Goal: Information Seeking & Learning: Learn about a topic

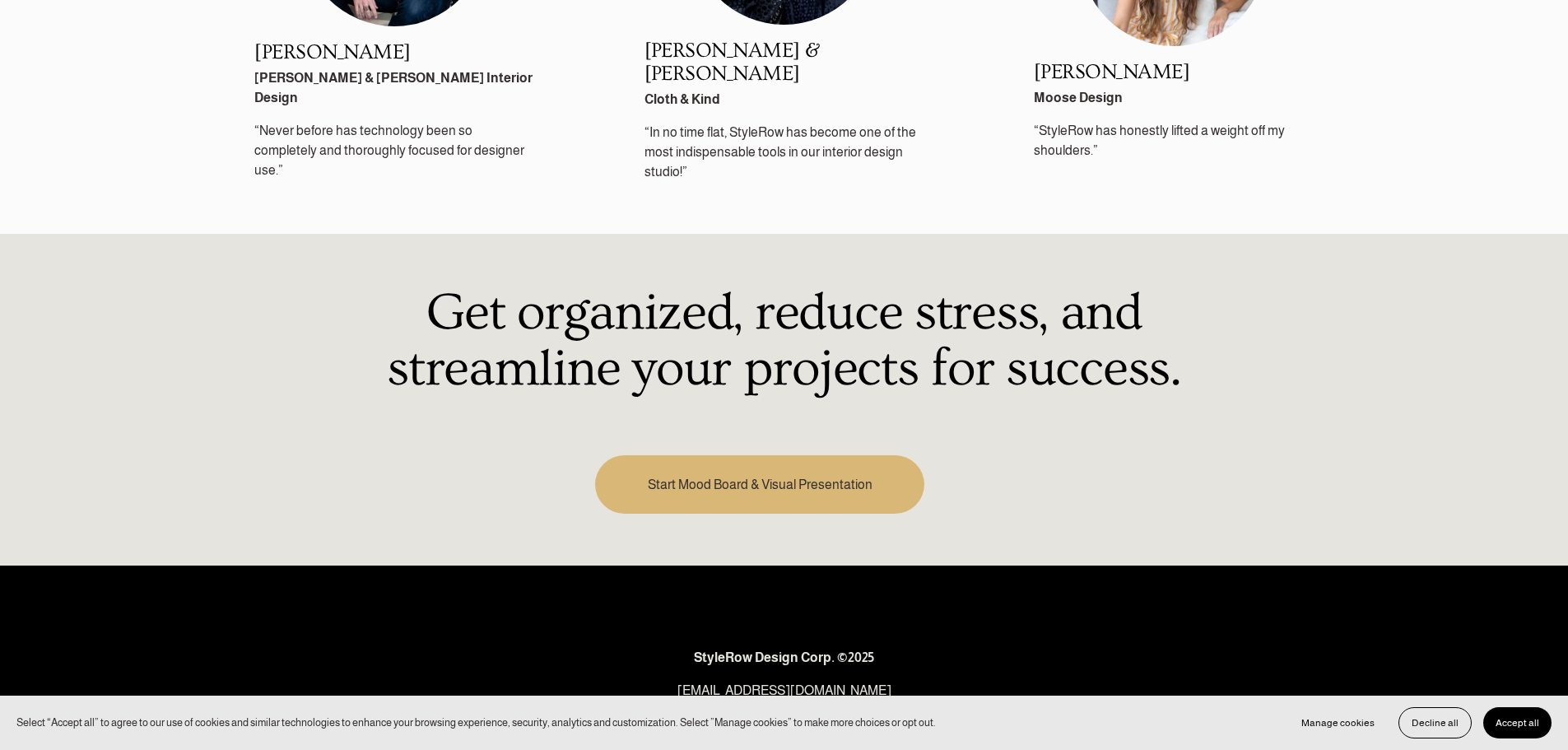
scroll to position [2342, 0]
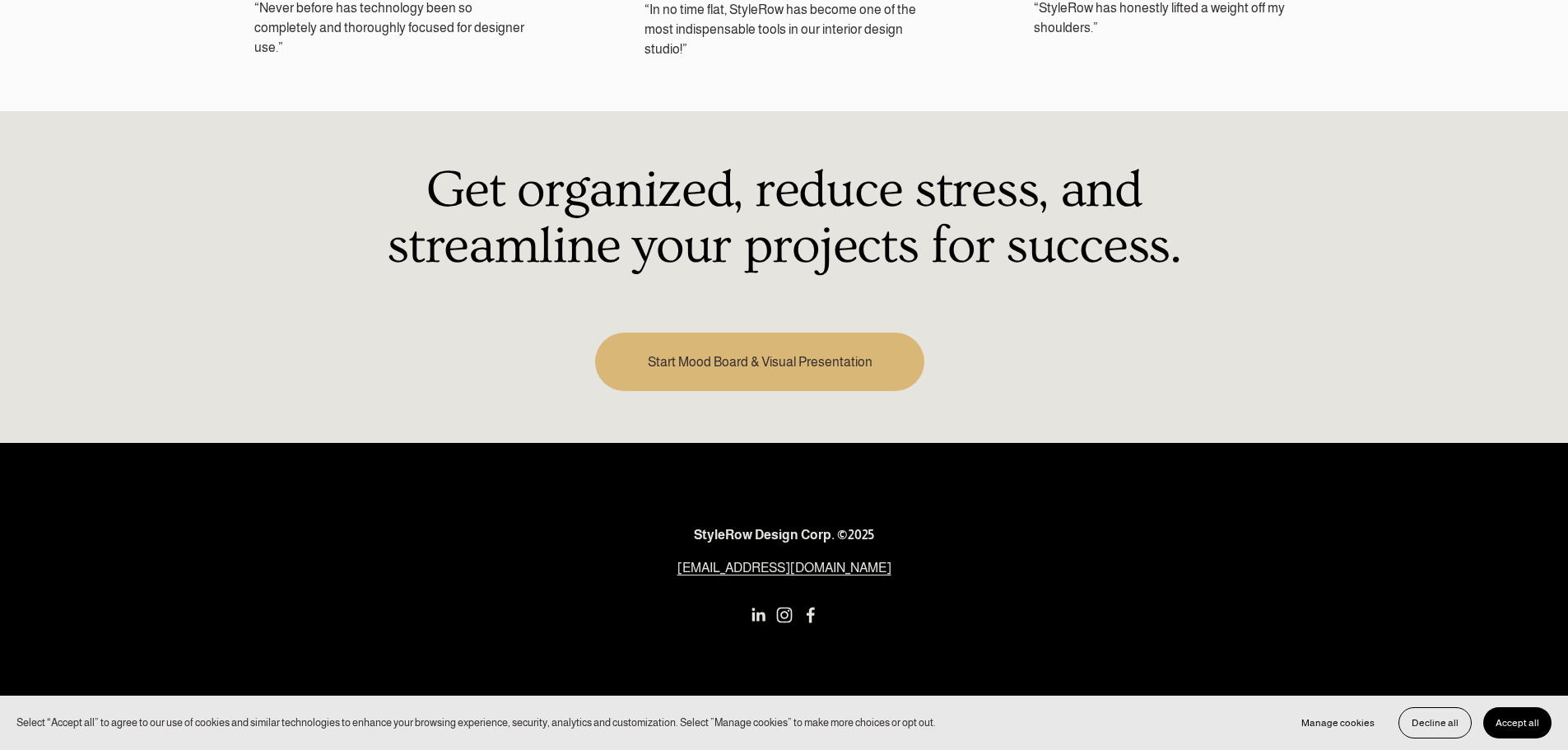
click at [881, 358] on link "Start Mood Board & Visual Presentation" at bounding box center [760, 362] width 330 height 58
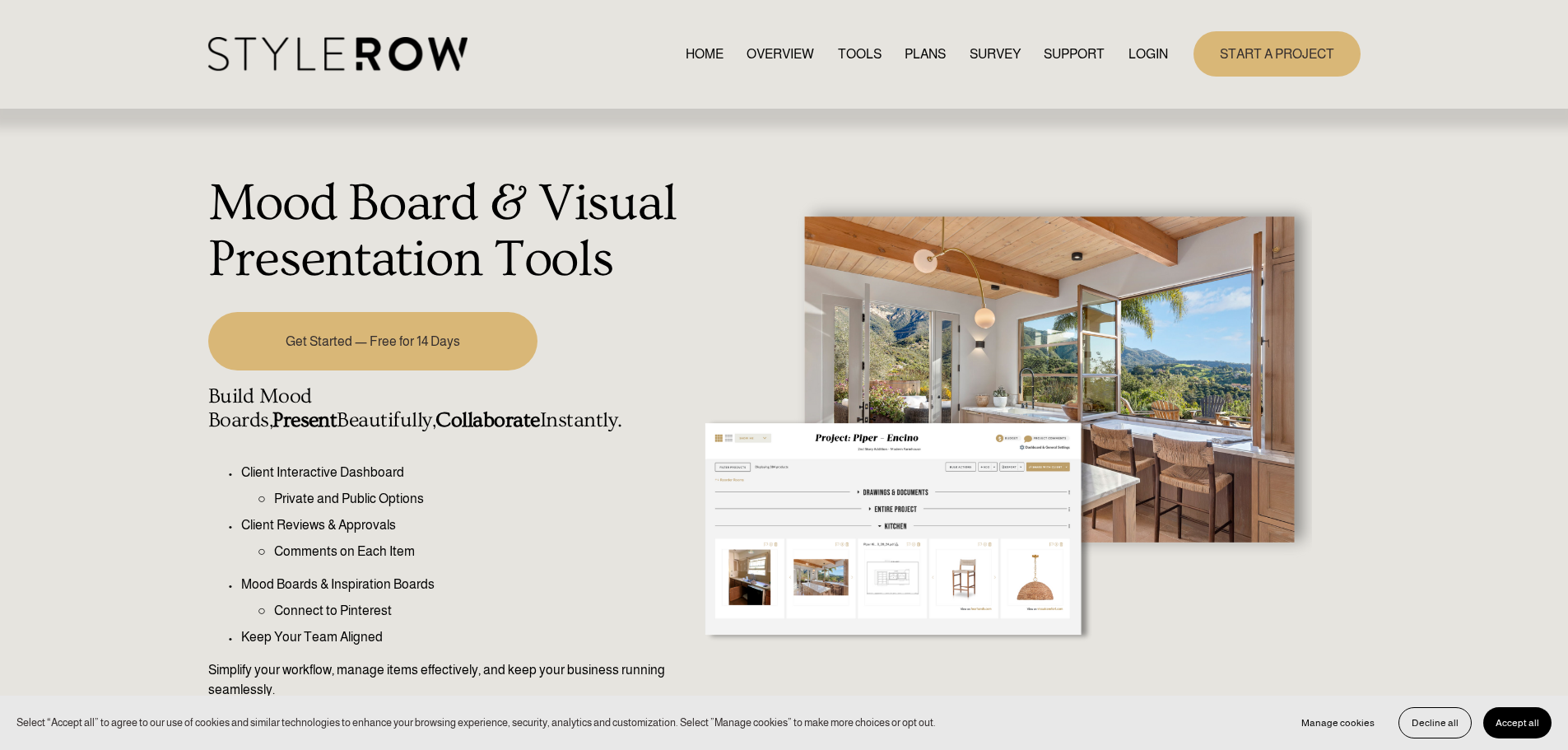
click at [762, 50] on link "OVERVIEW" at bounding box center [781, 54] width 68 height 23
